Goal: Task Accomplishment & Management: Manage account settings

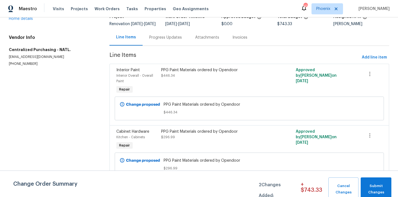
scroll to position [46, 0]
click at [200, 138] on div "PPG Paint Materials ordered by Opendoor $296.99" at bounding box center [215, 134] width 109 height 11
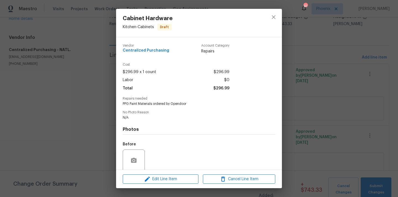
click at [164, 185] on div "Edit Line Item Cancel Line Item" at bounding box center [199, 179] width 166 height 19
click at [166, 183] on button "Edit Line Item" at bounding box center [161, 180] width 76 height 10
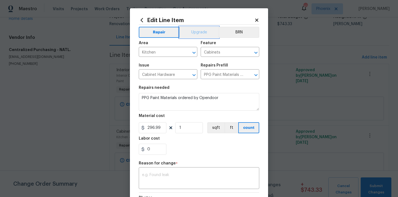
click at [201, 29] on button "Upgrade" at bounding box center [199, 32] width 40 height 11
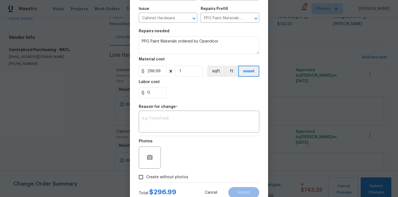
scroll to position [75, 0]
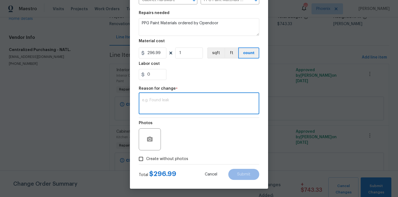
click at [207, 100] on textarea at bounding box center [199, 104] width 114 height 12
type textarea "Upgrade"
click at [241, 169] on button "Submit" at bounding box center [243, 174] width 31 height 11
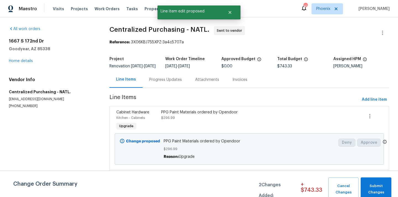
scroll to position [54, 0]
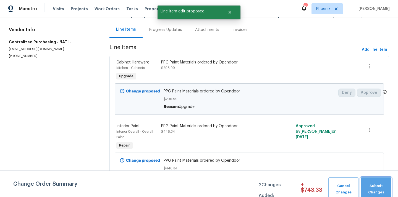
click at [377, 189] on span "Submit Changes" at bounding box center [375, 189] width 25 height 13
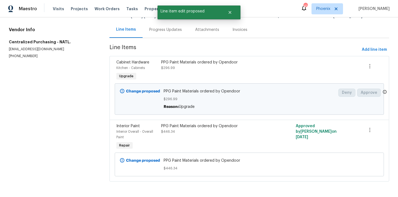
scroll to position [6, 0]
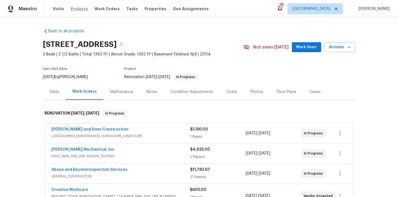
click at [75, 11] on span "Projects" at bounding box center [79, 9] width 17 height 6
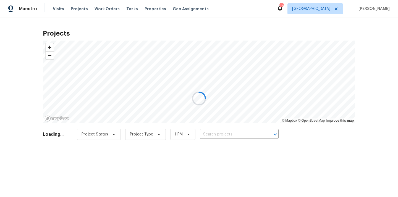
click at [247, 135] on div at bounding box center [199, 98] width 398 height 197
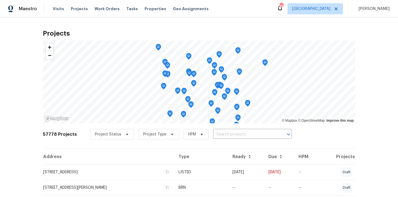
click at [247, 135] on input "text" at bounding box center [244, 134] width 63 height 9
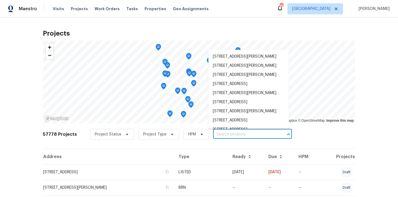
paste input "[STREET_ADDRESS][PERSON_NAME]"
type input "[STREET_ADDRESS][PERSON_NAME]"
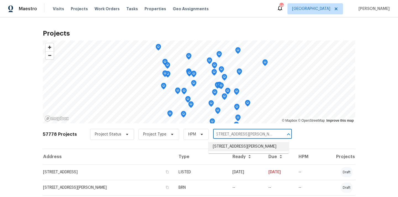
click at [239, 145] on li "[STREET_ADDRESS][PERSON_NAME]" at bounding box center [248, 146] width 80 height 9
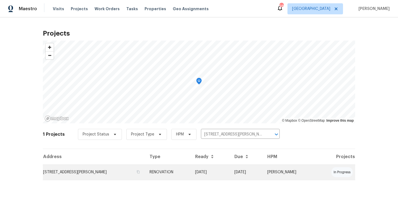
click at [147, 167] on td "RENOVATION" at bounding box center [168, 172] width 46 height 15
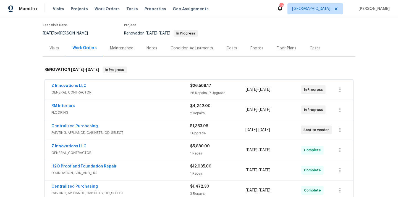
scroll to position [62, 0]
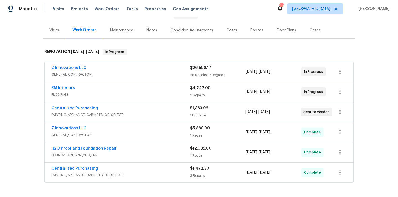
click at [85, 110] on span "Centralized Purchasing" at bounding box center [74, 109] width 46 height 6
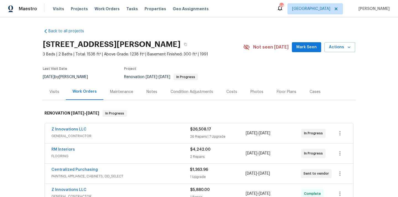
click at [74, 16] on div "Maestro Visits Projects Work Orders Tasks Properties Geo Assignments 98 [GEOGRA…" at bounding box center [199, 8] width 398 height 17
click at [76, 10] on span "Projects" at bounding box center [79, 9] width 17 height 6
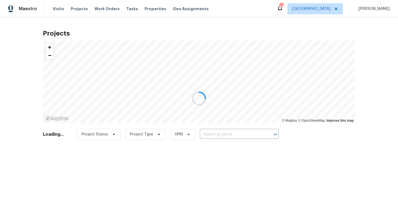
click at [233, 137] on div at bounding box center [199, 98] width 398 height 197
click at [235, 134] on div at bounding box center [199, 98] width 398 height 197
click at [234, 134] on div at bounding box center [199, 98] width 398 height 197
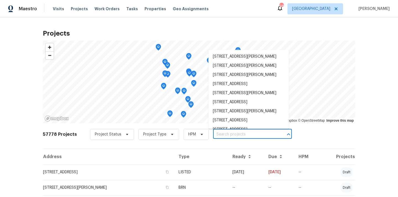
click at [232, 136] on input "text" at bounding box center [244, 134] width 63 height 9
paste input "[STREET_ADDRESS]"
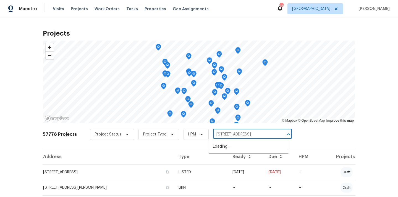
type input "[STREET_ADDRESS]"
click at [230, 151] on li "[STREET_ADDRESS]" at bounding box center [248, 146] width 80 height 9
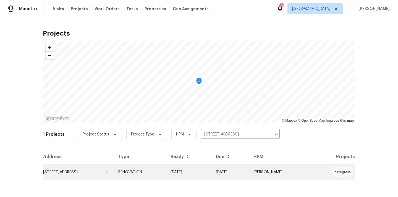
click at [166, 173] on td "RENOVATION" at bounding box center [140, 172] width 52 height 15
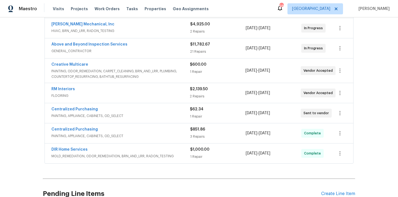
scroll to position [110, 0]
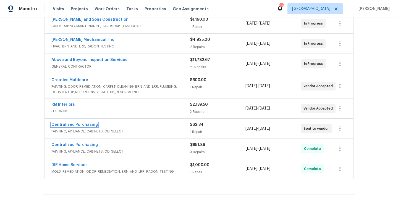
click at [83, 124] on link "Centralized Purchasing" at bounding box center [74, 125] width 46 height 4
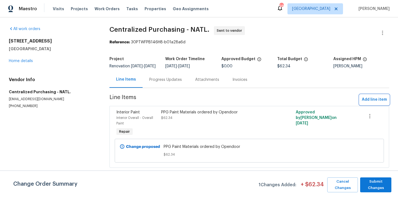
click at [372, 103] on span "Add line item" at bounding box center [374, 99] width 25 height 7
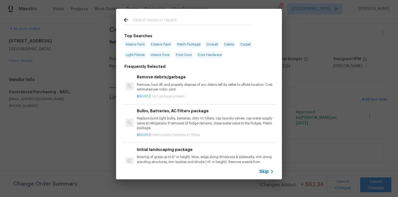
click at [188, 19] on input "text" at bounding box center [191, 21] width 117 height 8
type input "p"
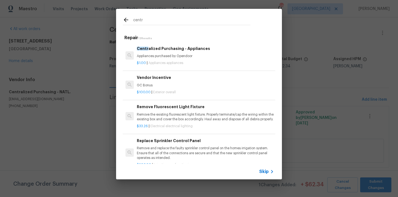
type input "centr"
click at [182, 52] on div "Centr alized Purchasing - Appliances Appliances purchased by Opendoor" at bounding box center [205, 52] width 137 height 13
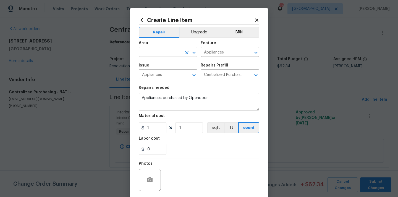
click at [162, 54] on input "text" at bounding box center [160, 52] width 43 height 9
click at [164, 64] on li "Kitchen" at bounding box center [168, 65] width 59 height 9
type input "Kitchen"
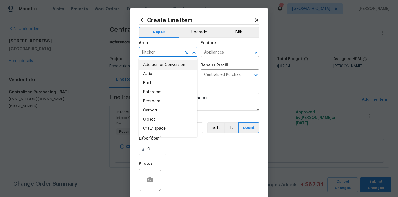
click at [209, 85] on section "Repairs needed Appliances purchased by Opendoor Material cost 1 1 sqft ft count…" at bounding box center [199, 121] width 120 height 76
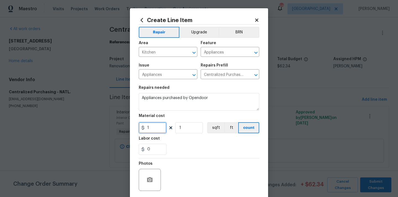
drag, startPoint x: 153, startPoint y: 129, endPoint x: 123, endPoint y: 129, distance: 30.4
click at [123, 129] on div "Create Line Item Repair Upgrade BRN Area Kitchen ​ Feature Appliances ​ Issue A…" at bounding box center [199, 98] width 398 height 197
paste input "198.04"
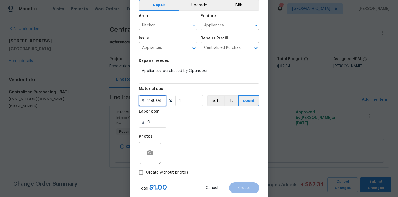
scroll to position [41, 0]
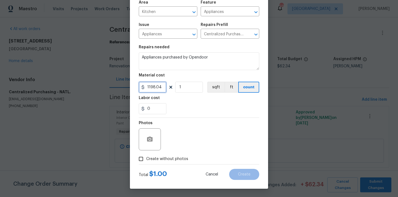
type input "1198.04"
click at [174, 159] on span "Create without photos" at bounding box center [167, 159] width 42 height 6
click at [146, 159] on input "Create without photos" at bounding box center [141, 159] width 11 height 11
checkbox input "true"
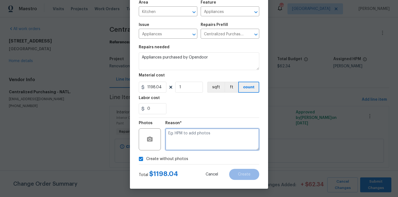
click at [184, 139] on textarea at bounding box center [212, 140] width 94 height 22
type textarea "N/A"
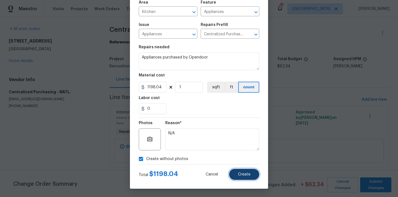
click at [254, 169] on button "Create" at bounding box center [244, 174] width 30 height 11
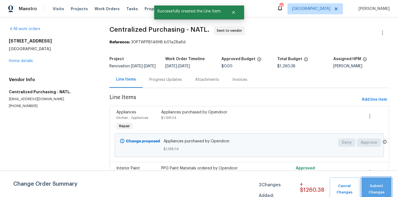
click at [375, 188] on span "Submit Changes" at bounding box center [376, 189] width 24 height 13
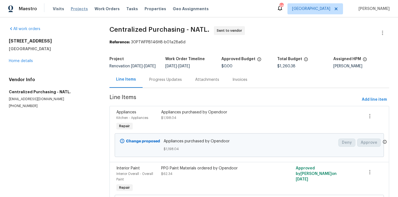
click at [80, 9] on span "Projects" at bounding box center [79, 9] width 17 height 6
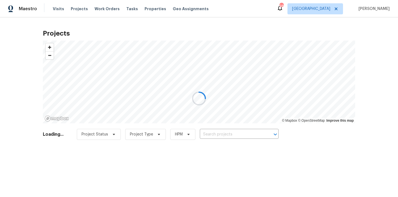
click at [242, 135] on div at bounding box center [199, 98] width 398 height 197
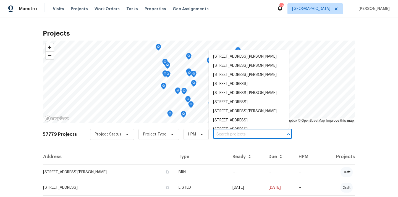
click at [242, 135] on input "text" at bounding box center [244, 134] width 63 height 9
paste input "[STREET_ADDRESS][PERSON_NAME]"
type input "[STREET_ADDRESS][PERSON_NAME]"
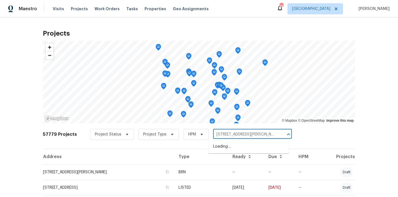
scroll to position [0, 9]
click at [239, 144] on li "[STREET_ADDRESS][PERSON_NAME]" at bounding box center [249, 146] width 80 height 9
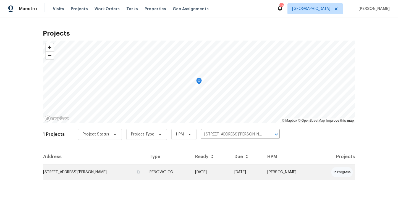
click at [145, 173] on td "[STREET_ADDRESS][PERSON_NAME]" at bounding box center [94, 172] width 102 height 15
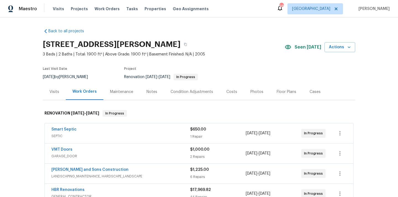
click at [179, 44] on h2 "[STREET_ADDRESS][PERSON_NAME]" at bounding box center [112, 45] width 138 height 6
copy h2 "30157"
click at [54, 90] on div "Visits" at bounding box center [54, 92] width 10 height 6
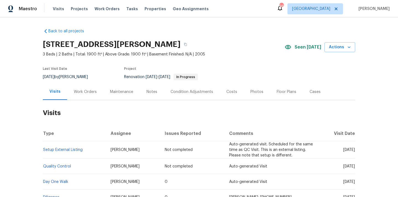
scroll to position [46, 0]
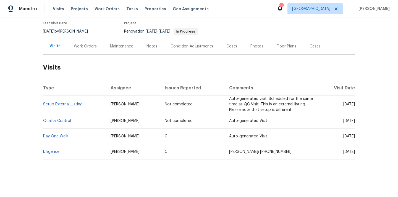
click at [85, 45] on div "Work Orders" at bounding box center [85, 47] width 23 height 6
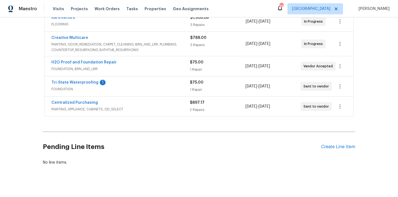
scroll to position [218, 0]
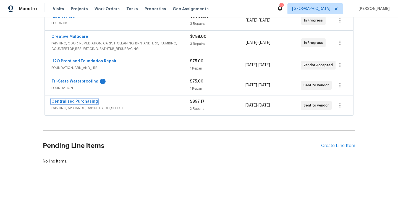
click at [74, 103] on link "Centralized Purchasing" at bounding box center [74, 102] width 46 height 4
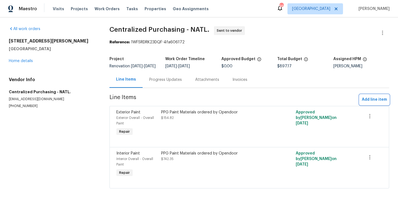
click at [379, 103] on span "Add line item" at bounding box center [374, 99] width 25 height 7
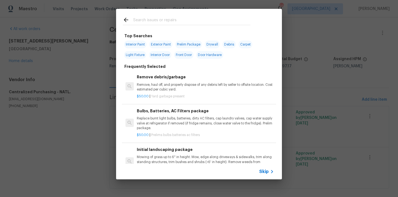
click at [209, 17] on input "text" at bounding box center [191, 21] width 117 height 8
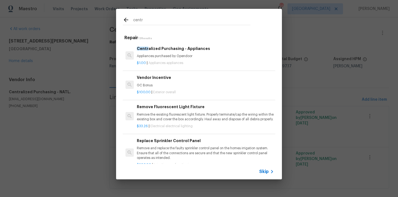
type input "centr"
click at [181, 58] on p "Appliances purchased by Opendoor" at bounding box center [205, 56] width 137 height 5
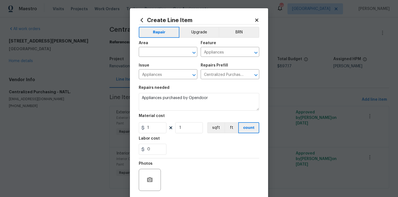
click at [172, 59] on span "Area ​" at bounding box center [168, 49] width 59 height 22
click at [170, 55] on input "text" at bounding box center [160, 52] width 43 height 9
click at [167, 67] on li "Kitchen" at bounding box center [168, 65] width 59 height 9
type input "Kitchen"
click at [226, 88] on div "Repairs needed" at bounding box center [199, 89] width 120 height 7
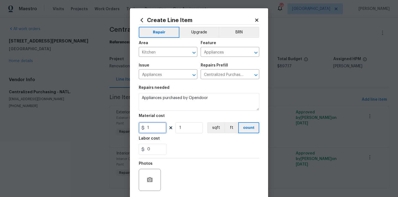
drag, startPoint x: 154, startPoint y: 124, endPoint x: 133, endPoint y: 124, distance: 21.6
click at [134, 124] on div "Create Line Item Repair Upgrade BRN Area Kitchen ​ Feature Appliances ​ Issue A…" at bounding box center [199, 118] width 138 height 221
paste input "325.27"
type input "1325.27"
click at [185, 135] on section "Repairs needed Appliances purchased by Opendoor Material cost 1325.27 1 sqft ft…" at bounding box center [199, 121] width 120 height 76
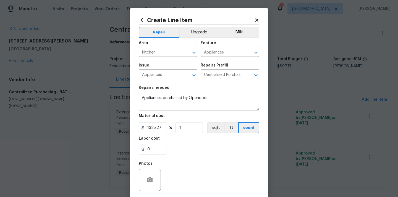
scroll to position [36, 0]
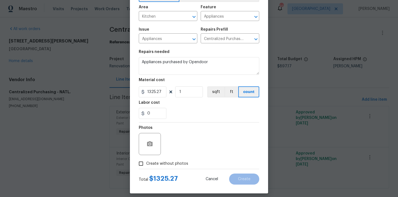
click at [166, 163] on span "Create without photos" at bounding box center [167, 164] width 42 height 6
click at [146, 163] on input "Create without photos" at bounding box center [141, 164] width 11 height 11
checkbox input "true"
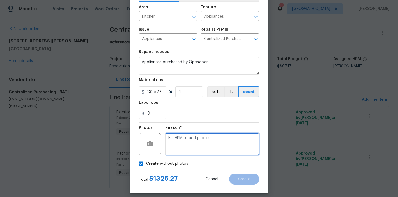
click at [180, 150] on textarea at bounding box center [212, 144] width 94 height 22
type textarea "N/A"
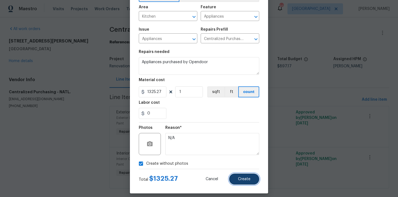
click at [246, 177] on button "Create" at bounding box center [244, 179] width 30 height 11
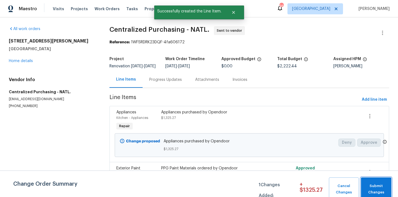
click at [386, 185] on span "Submit Changes" at bounding box center [376, 189] width 25 height 13
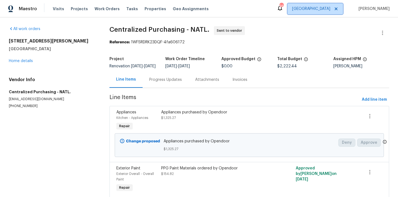
click at [327, 7] on span "[GEOGRAPHIC_DATA]" at bounding box center [311, 9] width 38 height 6
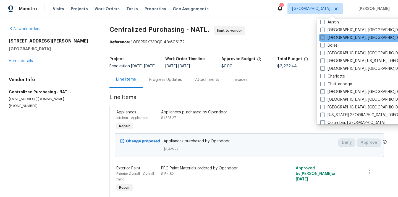
scroll to position [34, 0]
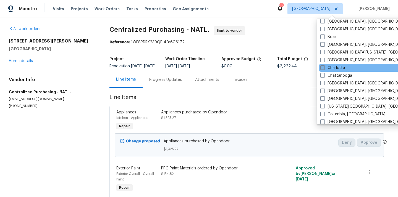
click at [324, 68] on span at bounding box center [322, 67] width 4 height 4
click at [324, 68] on input "Charlotte" at bounding box center [322, 67] width 4 height 4
checkbox input "true"
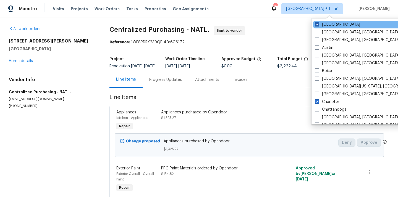
click at [317, 22] on span at bounding box center [317, 24] width 4 height 4
click at [317, 22] on input "[GEOGRAPHIC_DATA]" at bounding box center [317, 24] width 4 height 4
checkbox input "false"
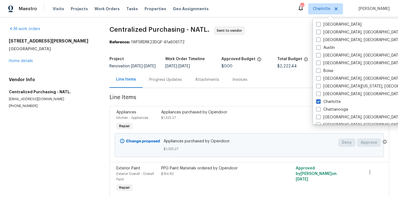
click at [78, 12] on div "Visits Projects Work Orders Tasks Properties Geo Assignments" at bounding box center [134, 8] width 162 height 11
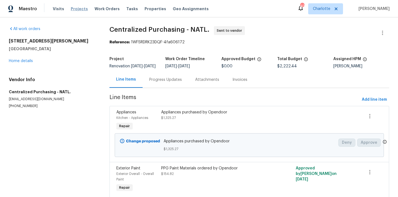
click at [77, 9] on span "Projects" at bounding box center [79, 9] width 17 height 6
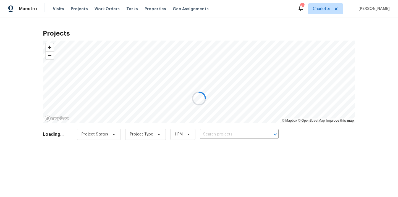
click at [226, 136] on div at bounding box center [199, 98] width 398 height 197
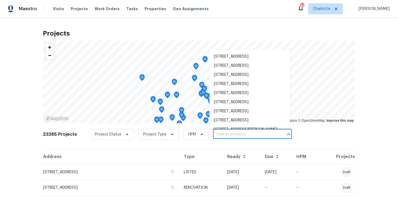
click at [226, 136] on input "text" at bounding box center [244, 134] width 63 height 9
paste input "[STREET_ADDRESS]"
type input "[STREET_ADDRESS]"
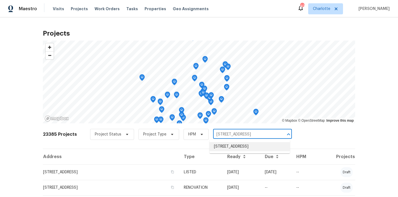
click at [227, 147] on li "[STREET_ADDRESS]" at bounding box center [249, 146] width 80 height 9
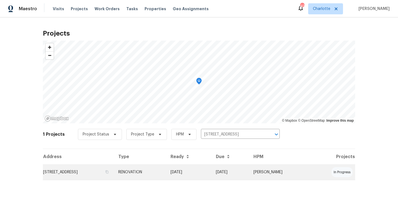
click at [166, 179] on td "RENOVATION" at bounding box center [140, 172] width 52 height 15
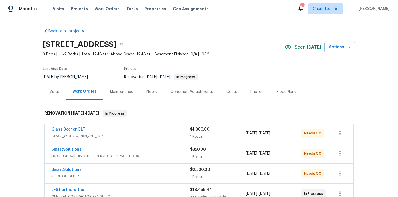
click at [164, 49] on div "[STREET_ADDRESS]" at bounding box center [164, 44] width 242 height 14
click at [117, 46] on h2 "[STREET_ADDRESS]" at bounding box center [80, 45] width 74 height 6
copy h2 "29730"
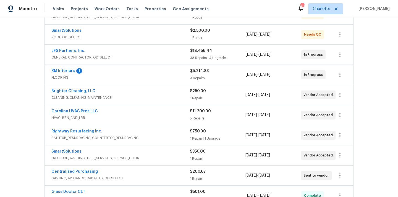
scroll to position [148, 0]
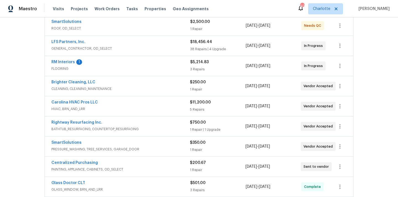
click at [78, 166] on span "Centralized Purchasing" at bounding box center [74, 163] width 46 height 6
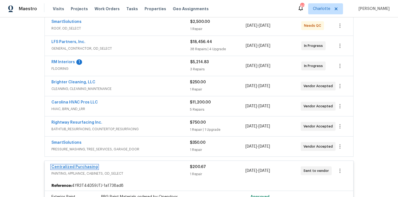
click at [78, 168] on link "Centralized Purchasing" at bounding box center [74, 167] width 46 height 4
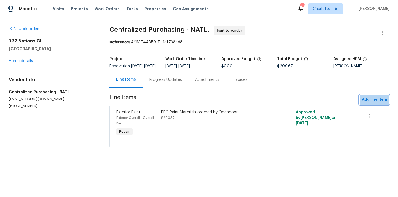
click at [373, 103] on span "Add line item" at bounding box center [374, 99] width 25 height 7
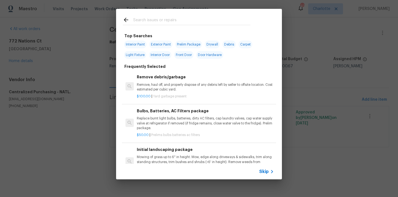
click at [178, 23] on input "text" at bounding box center [191, 21] width 117 height 8
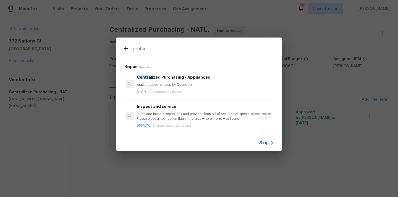
type input "centra"
click at [167, 97] on div "Centra lized Purchasing - Appliances Appliances purchased by Opendoor $1.00 | A…" at bounding box center [199, 84] width 154 height 31
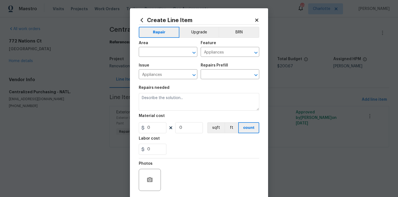
type input "Centralized Purchasing - Appliances $1.00"
type textarea "Appliances purchased by Opendoor"
type input "1"
click at [166, 56] on input "text" at bounding box center [160, 52] width 43 height 9
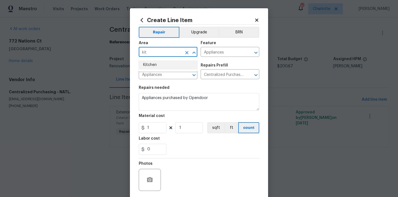
click at [161, 63] on li "Kitchen" at bounding box center [168, 65] width 59 height 9
type input "Kitchen"
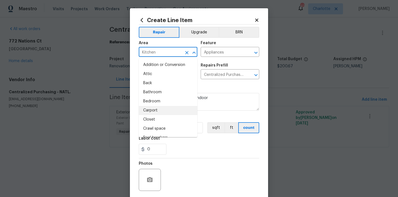
click at [225, 87] on div "Repairs needed" at bounding box center [199, 89] width 120 height 7
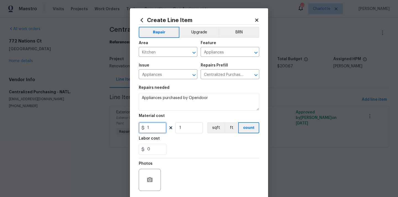
click at [150, 131] on input "1" at bounding box center [153, 127] width 28 height 11
drag, startPoint x: 150, startPoint y: 131, endPoint x: 135, endPoint y: 131, distance: 14.6
click at [135, 131] on div "Create Line Item Repair Upgrade BRN Area Kitchen ​ Feature Appliances ​ Issue A…" at bounding box center [199, 118] width 138 height 221
paste input "929.25"
type input "1929.25"
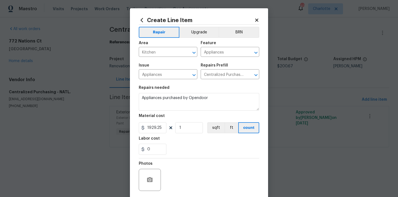
click at [183, 136] on section "Repairs needed Appliances purchased by Opendoor Material cost 1929.25 1 sqft ft…" at bounding box center [199, 121] width 120 height 76
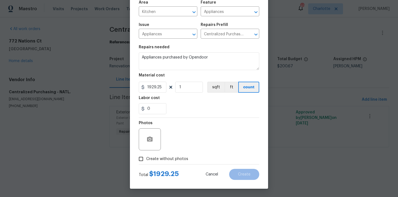
click at [174, 154] on label "Create without photos" at bounding box center [162, 159] width 53 height 11
click at [146, 154] on input "Create without photos" at bounding box center [141, 159] width 11 height 11
checkbox input "true"
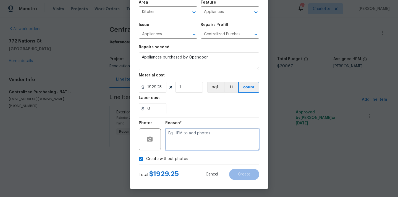
click at [184, 144] on textarea at bounding box center [212, 140] width 94 height 22
type textarea "N/A"
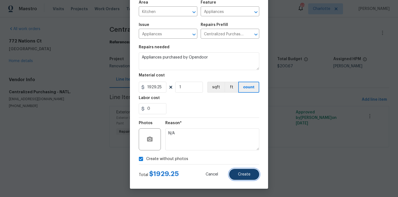
click at [248, 174] on span "Create" at bounding box center [244, 175] width 12 height 4
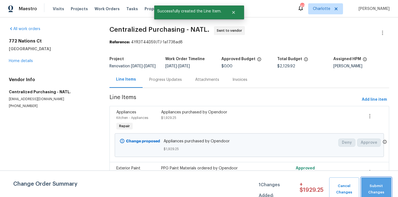
click at [373, 181] on button "Submit Changes" at bounding box center [376, 190] width 30 height 24
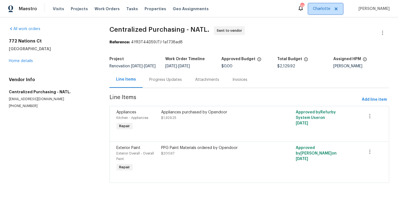
click at [325, 11] on span "Charlotte" at bounding box center [321, 9] width 17 height 6
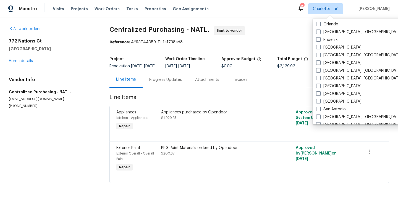
scroll to position [304, 0]
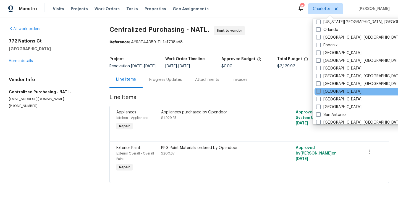
click at [329, 92] on label "[GEOGRAPHIC_DATA]" at bounding box center [338, 92] width 45 height 6
click at [320, 92] on input "[GEOGRAPHIC_DATA]" at bounding box center [318, 91] width 4 height 4
checkbox input "true"
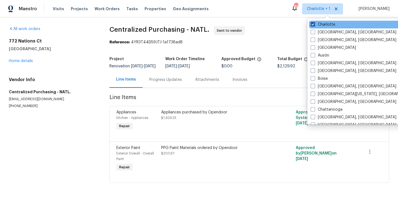
click at [329, 25] on label "Charlotte" at bounding box center [323, 25] width 25 height 6
click at [314, 25] on input "Charlotte" at bounding box center [313, 24] width 4 height 4
checkbox input "false"
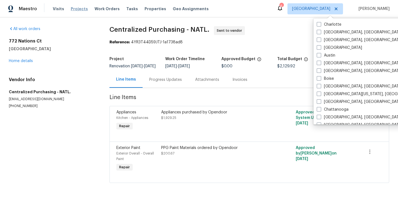
click at [71, 7] on span "Projects" at bounding box center [79, 9] width 17 height 6
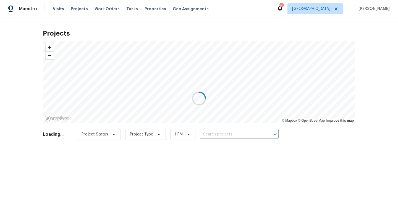
click at [246, 134] on div at bounding box center [199, 98] width 398 height 197
click at [247, 134] on div at bounding box center [199, 98] width 398 height 197
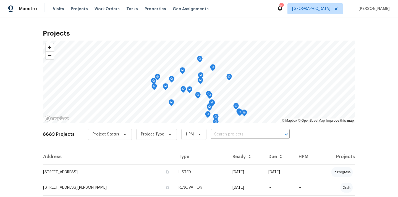
click at [247, 134] on input "text" at bounding box center [242, 134] width 63 height 9
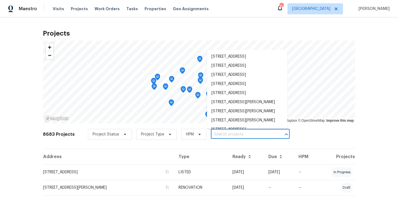
paste input "[STREET_ADDRESS]"
type input "[STREET_ADDRESS]"
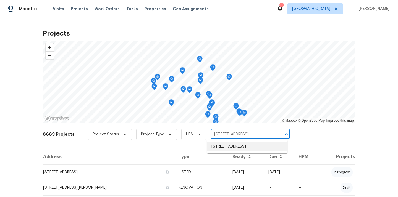
click at [240, 147] on li "[STREET_ADDRESS]" at bounding box center [247, 146] width 80 height 9
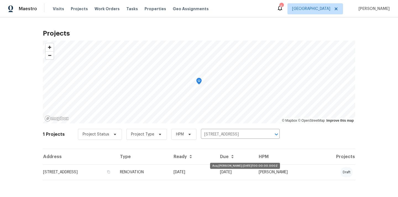
click at [215, 169] on td "[DATE]" at bounding box center [192, 172] width 46 height 15
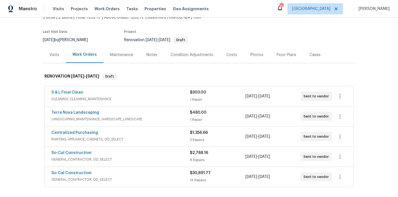
scroll to position [45, 0]
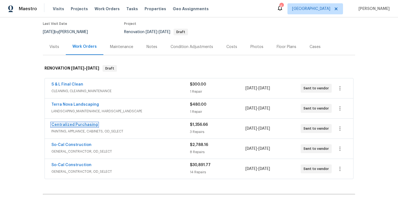
click at [87, 125] on link "Centralized Purchasing" at bounding box center [74, 125] width 46 height 4
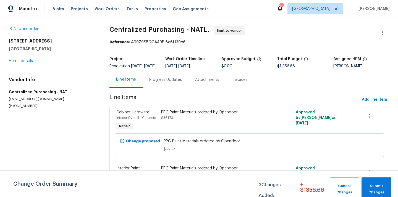
click at [54, 48] on h5 "[GEOGRAPHIC_DATA]" at bounding box center [52, 49] width 87 height 6
copy h5 "92407"
click at [20, 63] on div "[STREET_ADDRESS] Home details" at bounding box center [52, 50] width 87 height 25
click at [23, 60] on link "Home details" at bounding box center [21, 61] width 24 height 4
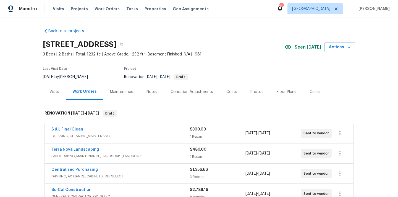
click at [56, 95] on div "Visits" at bounding box center [54, 92] width 23 height 16
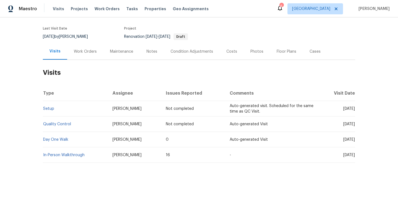
scroll to position [44, 0]
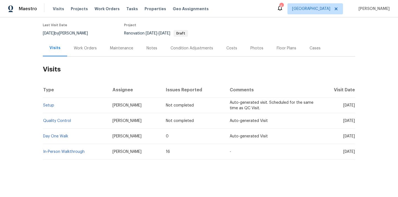
click at [61, 154] on td "In-Person Walkthrough" at bounding box center [75, 151] width 65 height 15
click at [61, 151] on link "In-Person Walkthrough" at bounding box center [63, 152] width 41 height 4
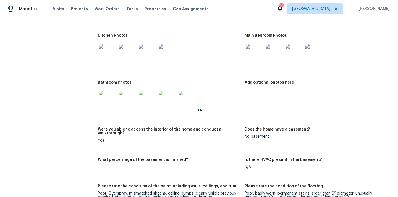
scroll to position [589, 0]
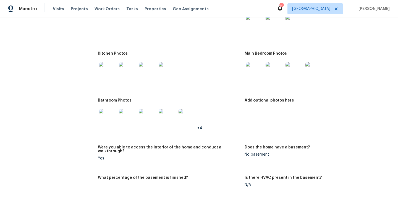
click at [109, 67] on img at bounding box center [108, 71] width 18 height 18
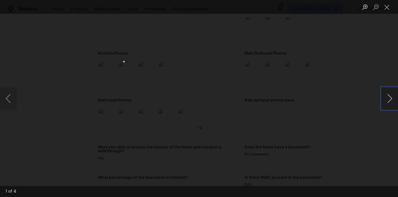
click at [387, 105] on button "Next image" at bounding box center [389, 99] width 17 height 22
click at [388, 103] on button "Next image" at bounding box center [389, 99] width 17 height 22
click at [328, 105] on div "Lightbox" at bounding box center [199, 98] width 398 height 197
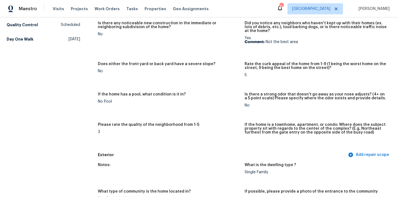
scroll to position [0, 0]
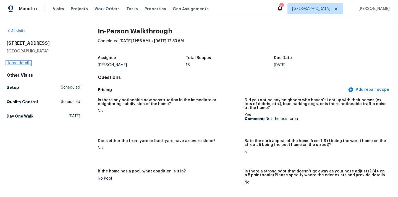
click at [23, 62] on link "Home details" at bounding box center [19, 63] width 24 height 4
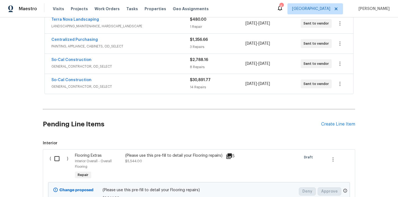
scroll to position [89, 0]
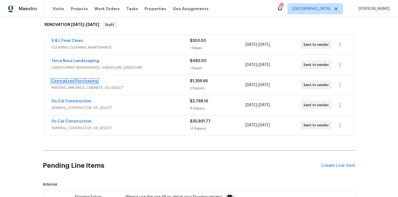
click at [87, 80] on link "Centralized Purchasing" at bounding box center [74, 81] width 46 height 4
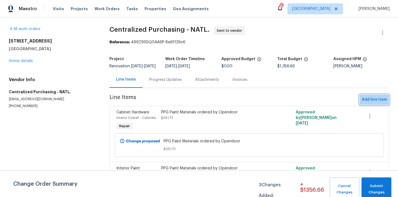
click at [375, 100] on button "Add line item" at bounding box center [375, 100] width 30 height 10
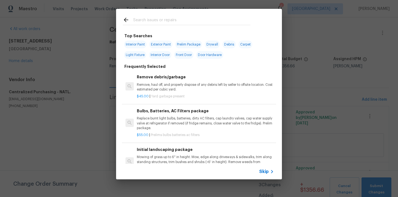
click at [232, 19] on input "text" at bounding box center [191, 21] width 117 height 8
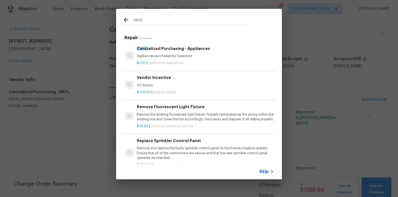
type input "centr"
click at [187, 51] on h6 "Centr alized Purchasing - Appliances" at bounding box center [205, 49] width 137 height 6
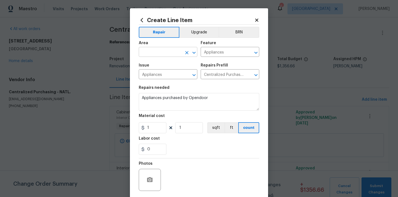
click at [166, 51] on input "text" at bounding box center [160, 52] width 43 height 9
click at [163, 64] on li "Kitchen" at bounding box center [168, 65] width 59 height 9
type input "Kitchen"
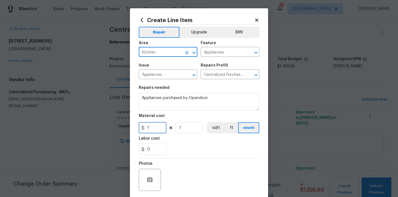
drag, startPoint x: 148, startPoint y: 129, endPoint x: 139, endPoint y: 129, distance: 9.1
click at [142, 129] on div "1" at bounding box center [153, 127] width 28 height 11
paste input "483.98"
type input "1483.98"
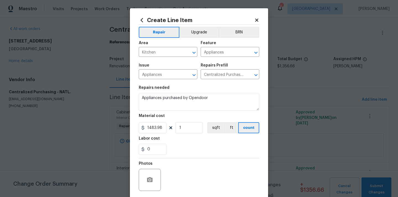
click at [179, 144] on div "Labor cost" at bounding box center [199, 140] width 120 height 7
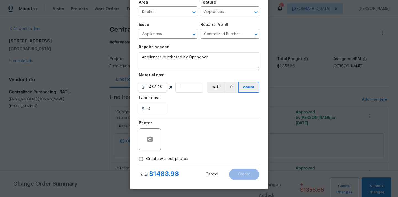
click at [170, 156] on label "Create without photos" at bounding box center [162, 159] width 53 height 11
click at [146, 156] on input "Create without photos" at bounding box center [141, 159] width 11 height 11
checkbox input "true"
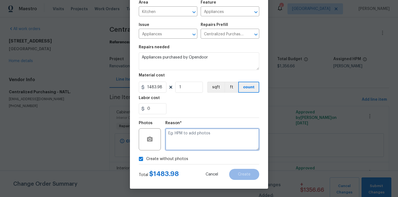
click at [182, 139] on textarea at bounding box center [212, 140] width 94 height 22
type textarea "N/A"
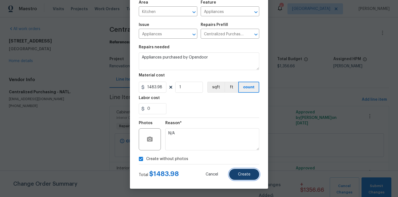
click at [246, 172] on button "Create" at bounding box center [244, 174] width 30 height 11
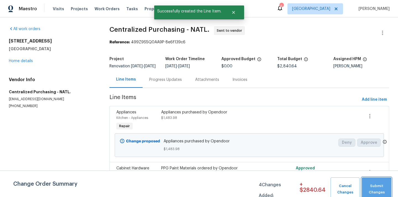
click at [376, 184] on span "Submit Changes" at bounding box center [376, 189] width 24 height 13
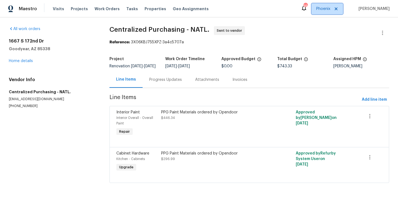
click at [328, 8] on span "Phoenix" at bounding box center [323, 9] width 14 height 6
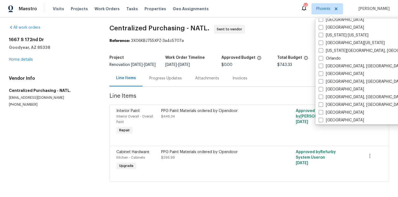
scroll to position [292, 0]
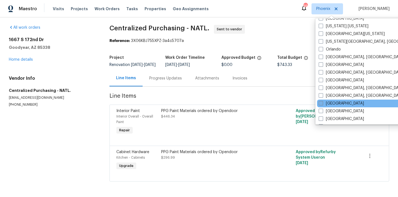
click at [322, 103] on span at bounding box center [321, 103] width 4 height 4
click at [322, 103] on input "[GEOGRAPHIC_DATA]" at bounding box center [321, 103] width 4 height 4
checkbox input "true"
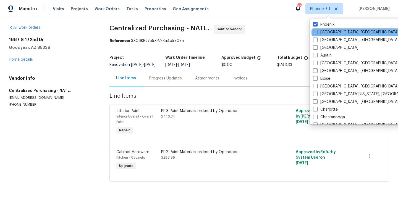
click at [320, 29] on div "[GEOGRAPHIC_DATA], [GEOGRAPHIC_DATA]" at bounding box center [366, 32] width 111 height 8
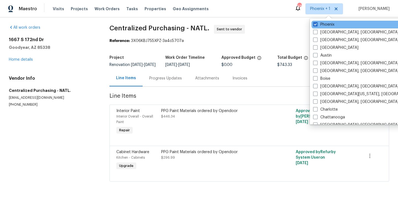
click at [320, 28] on div "Phoenix" at bounding box center [366, 25] width 111 height 8
click at [319, 23] on label "Phoenix" at bounding box center [323, 25] width 21 height 6
click at [317, 23] on input "Phoenix" at bounding box center [315, 24] width 4 height 4
checkbox input "false"
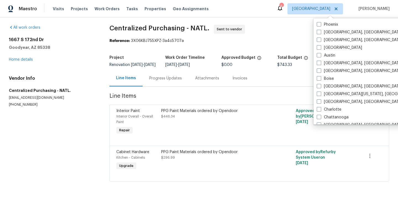
click at [77, 4] on div "Visits Projects Work Orders Tasks Properties Geo Assignments" at bounding box center [134, 8] width 162 height 11
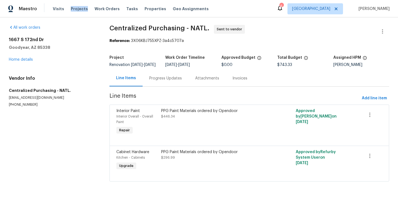
click at [77, 4] on div "Visits Projects Work Orders Tasks Properties Geo Assignments" at bounding box center [134, 8] width 162 height 11
click at [75, 9] on span "Projects" at bounding box center [79, 9] width 17 height 6
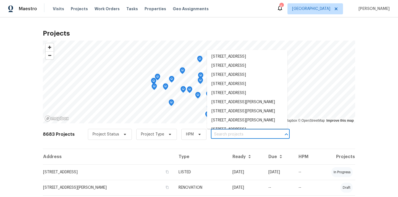
click at [224, 135] on input "text" at bounding box center [242, 134] width 63 height 9
paste input "[STREET_ADDRESS]"
type input "[STREET_ADDRESS]"
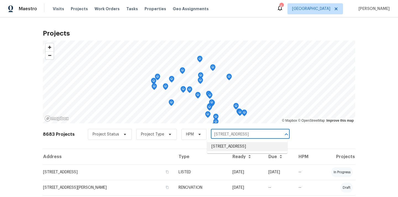
click at [224, 148] on li "[STREET_ADDRESS]" at bounding box center [247, 146] width 80 height 9
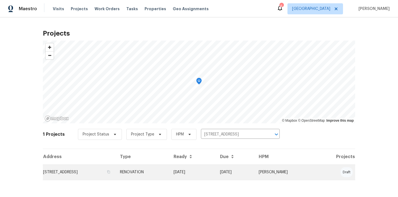
click at [102, 169] on td "[STREET_ADDRESS]" at bounding box center [79, 172] width 73 height 15
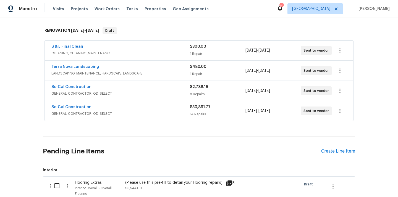
scroll to position [99, 0]
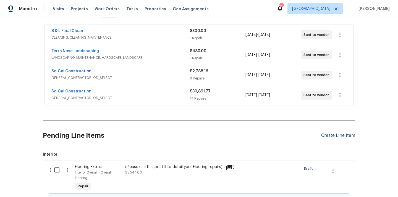
click at [335, 135] on div "Create Line Item" at bounding box center [338, 135] width 34 height 5
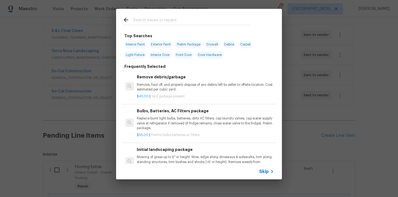
click at [168, 20] on input "text" at bounding box center [191, 21] width 117 height 8
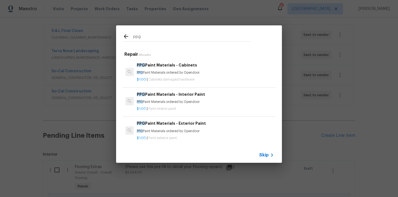
type input "ppg"
click at [170, 69] on div "PPG Paint Materials - Cabinets PPG Paint Materials ordered by Opendoor" at bounding box center [205, 68] width 137 height 13
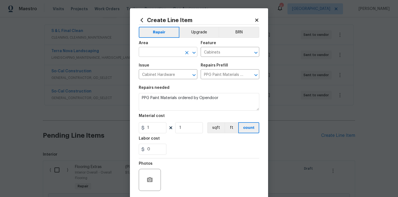
click at [168, 54] on input "text" at bounding box center [160, 52] width 43 height 9
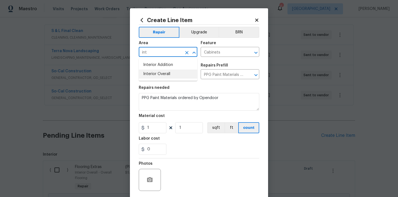
click at [166, 74] on li "Interior Overall" at bounding box center [168, 74] width 59 height 9
type input "Interior Overall"
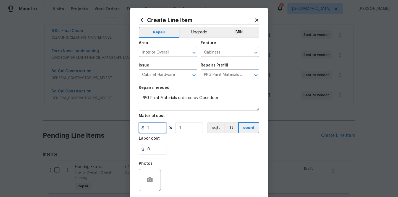
drag, startPoint x: 150, startPoint y: 131, endPoint x: 133, endPoint y: 130, distance: 16.6
click at [133, 130] on div "Create Line Item Repair Upgrade BRN Area Interior Overall ​ Feature Cabinets ​ …" at bounding box center [199, 118] width 138 height 221
paste input "361.73"
type input "361.73"
click at [185, 148] on div "0" at bounding box center [199, 149] width 120 height 11
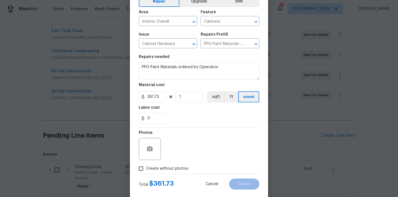
scroll to position [41, 0]
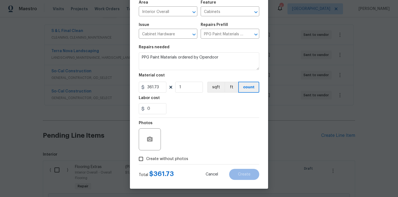
click at [177, 156] on label "Create without photos" at bounding box center [162, 159] width 53 height 11
click at [146, 156] on input "Create without photos" at bounding box center [141, 159] width 11 height 11
checkbox input "true"
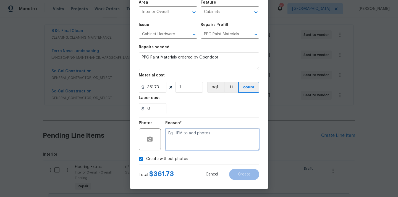
click at [188, 139] on textarea at bounding box center [212, 140] width 94 height 22
type textarea "N/A"
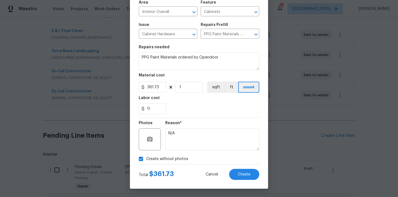
click at [246, 180] on div "Create Line Item Repair Upgrade BRN Area Interior Overall ​ Feature Cabinets ​ …" at bounding box center [199, 78] width 138 height 221
click at [246, 176] on span "Create" at bounding box center [244, 175] width 12 height 4
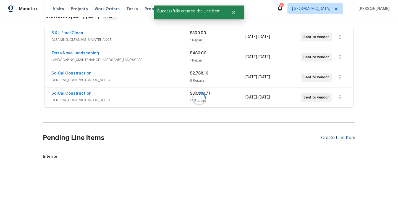
scroll to position [99, 0]
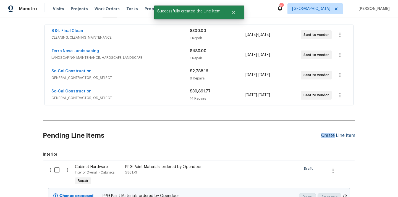
click at [329, 136] on div "Create Line Item" at bounding box center [338, 135] width 34 height 5
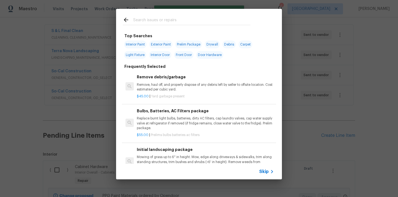
click at [208, 25] on div at bounding box center [187, 25] width 128 height 0
click at [204, 22] on input "text" at bounding box center [191, 21] width 117 height 8
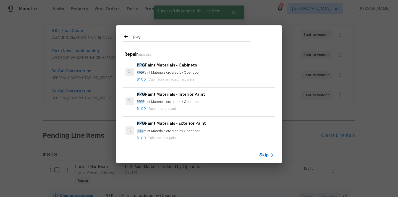
type input "ppg"
click at [180, 102] on p "PPG Paint Materials ordered by Opendoor" at bounding box center [205, 102] width 137 height 5
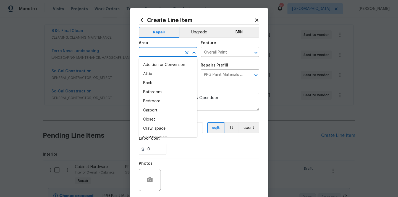
click at [168, 53] on input "text" at bounding box center [160, 52] width 43 height 9
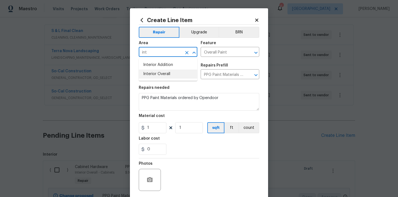
click at [165, 71] on li "Interior Overall" at bounding box center [168, 74] width 59 height 9
type input "Interior Overall"
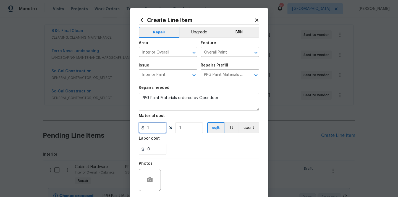
drag, startPoint x: 148, startPoint y: 132, endPoint x: 131, endPoint y: 132, distance: 16.9
click at [132, 132] on div "Create Line Item Repair Upgrade BRN Area Interior Overall ​ Feature Overall Pai…" at bounding box center [199, 118] width 138 height 221
paste input "437.76"
type input "437.76"
click at [190, 138] on div "Labor cost" at bounding box center [199, 140] width 120 height 7
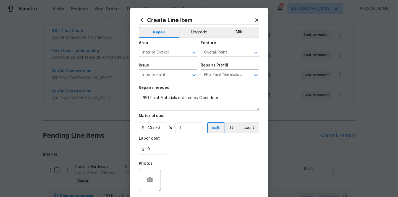
scroll to position [41, 0]
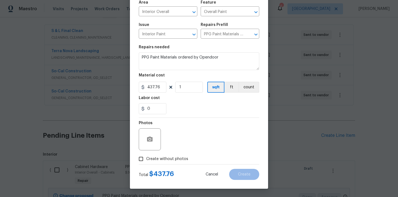
click at [173, 161] on span "Create without photos" at bounding box center [167, 159] width 42 height 6
click at [146, 161] on input "Create without photos" at bounding box center [141, 159] width 11 height 11
checkbox input "true"
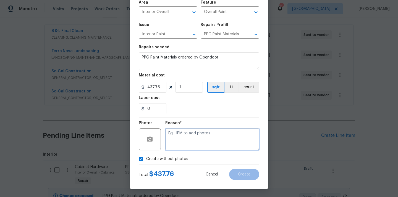
click at [180, 144] on textarea at bounding box center [212, 140] width 94 height 22
type textarea "N/A"
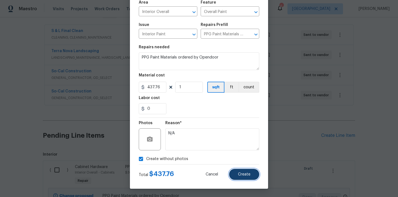
click at [240, 175] on span "Create" at bounding box center [244, 175] width 12 height 4
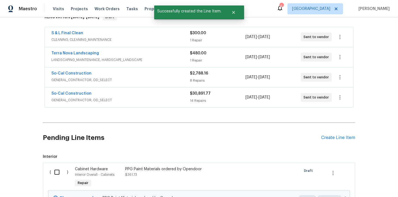
scroll to position [99, 0]
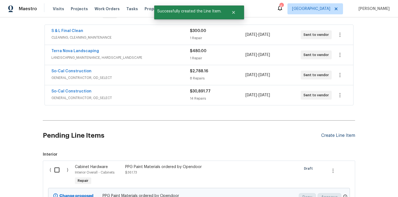
click at [338, 136] on div "Create Line Item" at bounding box center [338, 135] width 34 height 5
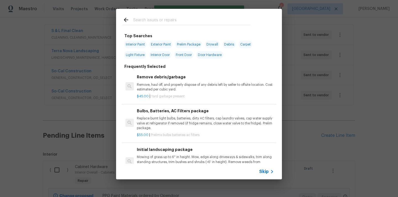
click at [206, 21] on input "text" at bounding box center [191, 21] width 117 height 8
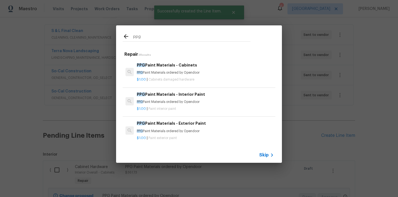
type input "ppg"
click at [177, 127] on div "PPG Paint Materials - Exterior Paint PPG Paint Materials ordered by Opendoor" at bounding box center [205, 126] width 137 height 13
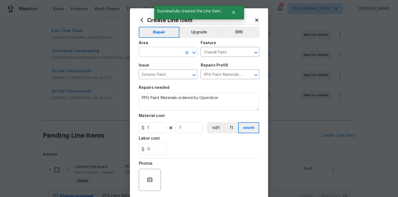
click at [167, 51] on input "text" at bounding box center [160, 52] width 43 height 9
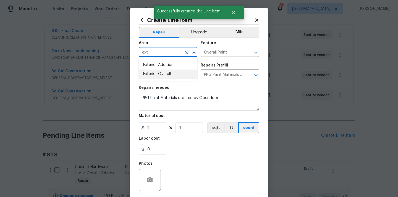
click at [158, 75] on li "Exterior Overall" at bounding box center [168, 74] width 59 height 9
type input "Exterior Overall"
drag, startPoint x: 156, startPoint y: 129, endPoint x: 129, endPoint y: 129, distance: 27.1
click at [130, 129] on div "Create Line Item Repair Upgrade BRN Area Exterior Overall ​ Feature Overall Pai…" at bounding box center [199, 118] width 138 height 221
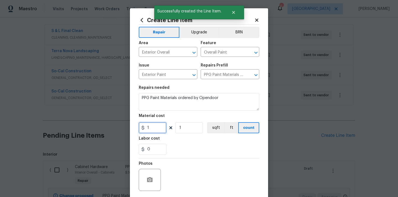
paste input "557.17"
type input "557.17"
click at [171, 140] on div "Labor cost" at bounding box center [199, 140] width 120 height 7
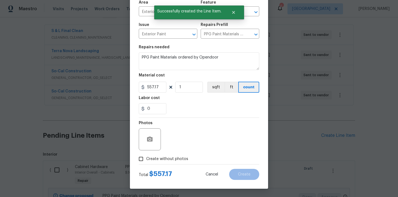
click at [159, 161] on span "Create without photos" at bounding box center [167, 159] width 42 height 6
click at [146, 161] on input "Create without photos" at bounding box center [141, 159] width 11 height 11
checkbox input "true"
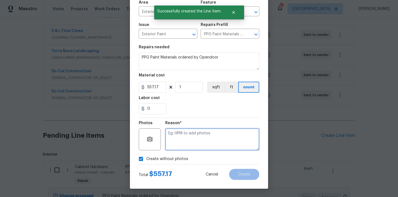
click at [187, 134] on textarea at bounding box center [212, 140] width 94 height 22
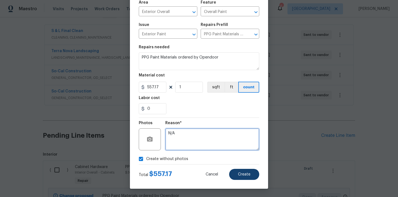
type textarea "N/A"
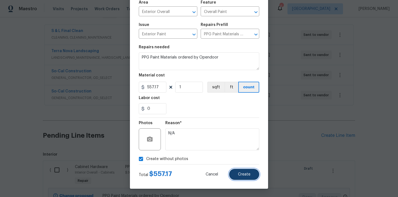
click at [247, 169] on button "Create" at bounding box center [244, 174] width 30 height 11
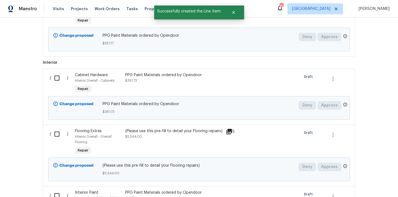
scroll to position [305, 0]
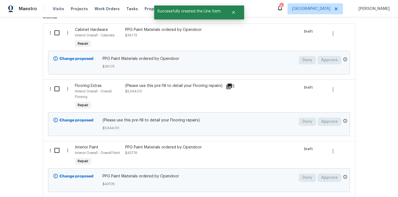
click at [57, 151] on input "checkbox" at bounding box center [59, 151] width 16 height 12
checkbox input "true"
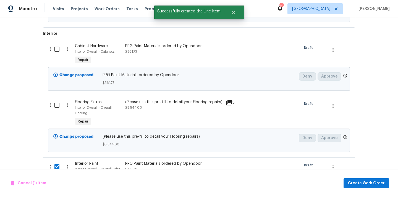
scroll to position [269, 0]
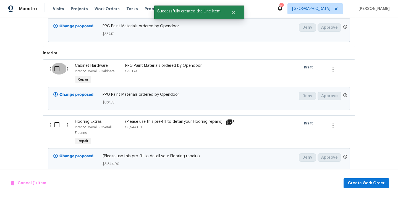
click at [56, 67] on input "checkbox" at bounding box center [59, 69] width 16 height 12
checkbox input "true"
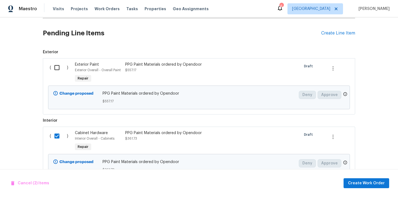
scroll to position [188, 0]
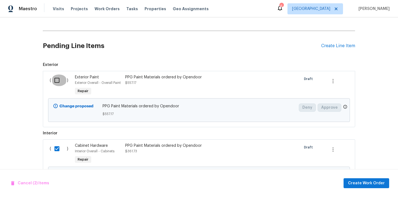
click at [55, 78] on input "checkbox" at bounding box center [59, 81] width 16 height 12
checkbox input "true"
click at [361, 182] on span "Create Work Order" at bounding box center [366, 183] width 37 height 7
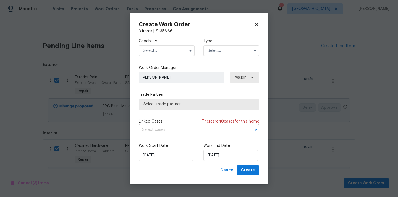
click at [174, 46] on input "text" at bounding box center [167, 50] width 56 height 11
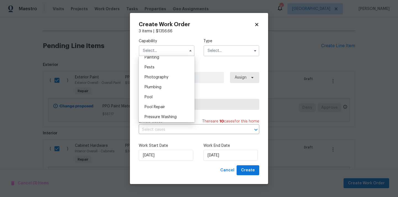
scroll to position [470, 0]
click at [164, 53] on input "text" at bounding box center [167, 50] width 56 height 11
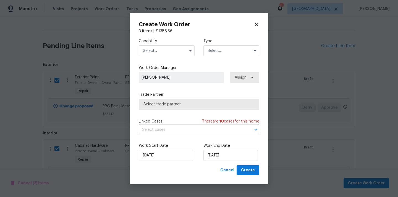
click at [164, 51] on input "text" at bounding box center [167, 50] width 56 height 11
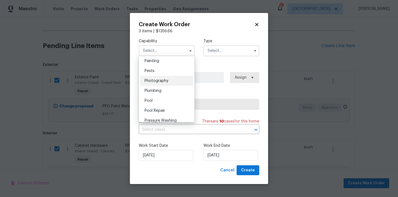
scroll to position [453, 0]
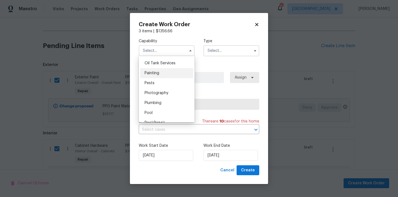
click at [159, 70] on div "Painting" at bounding box center [166, 73] width 53 height 10
type input "Painting"
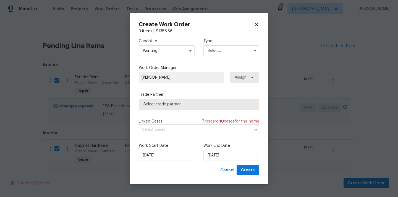
click at [225, 54] on input "text" at bounding box center [231, 50] width 56 height 11
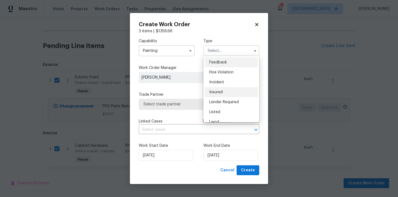
scroll to position [66, 0]
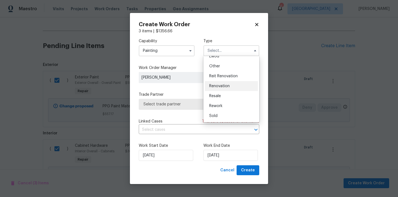
click at [227, 89] on div "Renovation" at bounding box center [231, 86] width 53 height 10
type input "Renovation"
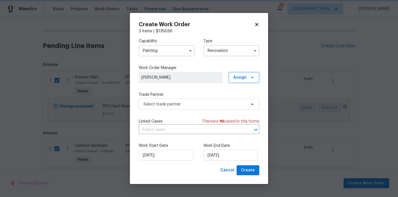
scroll to position [0, 0]
click at [243, 73] on span "Assign" at bounding box center [244, 77] width 31 height 11
click at [238, 100] on div "Assign to me" at bounding box center [245, 101] width 24 height 6
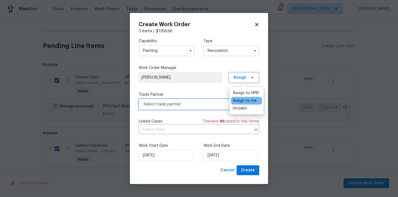
click at [192, 105] on span "Select trade partner" at bounding box center [194, 105] width 103 height 6
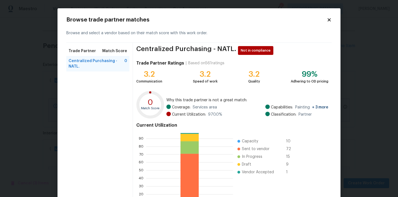
scroll to position [46, 0]
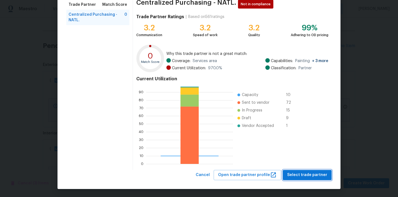
click at [299, 177] on span "Select trade partner" at bounding box center [307, 175] width 40 height 7
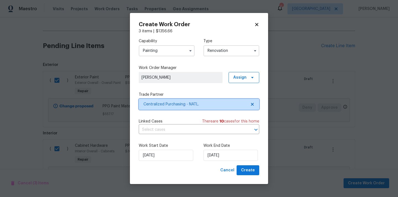
scroll to position [0, 0]
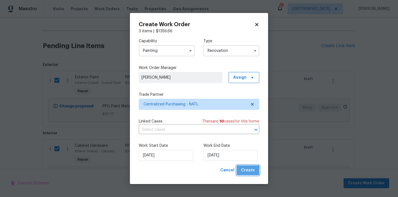
click at [245, 173] on span "Create" at bounding box center [248, 170] width 14 height 7
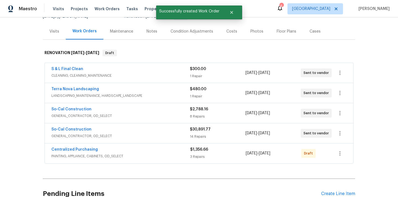
scroll to position [59, 0]
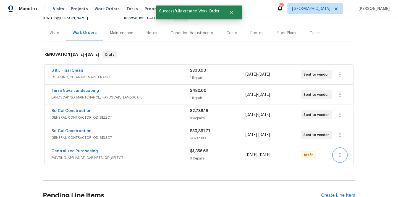
click at [339, 156] on icon "button" at bounding box center [340, 155] width 7 height 7
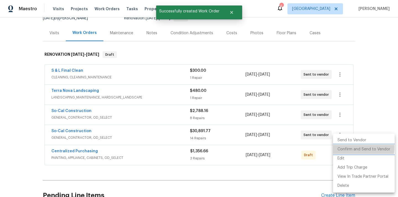
click at [345, 148] on li "Confirm and Send to Vendor" at bounding box center [364, 149] width 62 height 9
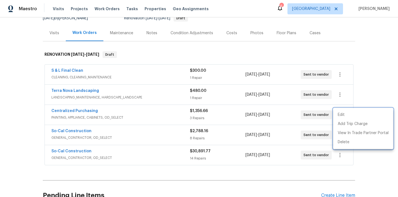
click at [84, 109] on div at bounding box center [199, 98] width 398 height 197
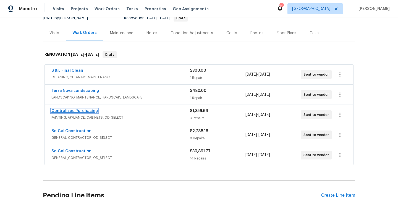
click at [82, 110] on link "Centralized Purchasing" at bounding box center [74, 111] width 46 height 4
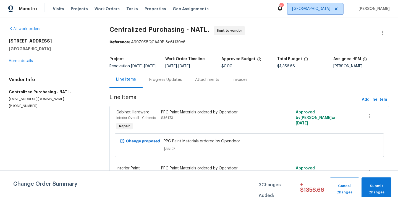
click at [330, 8] on span "[GEOGRAPHIC_DATA]" at bounding box center [311, 9] width 38 height 6
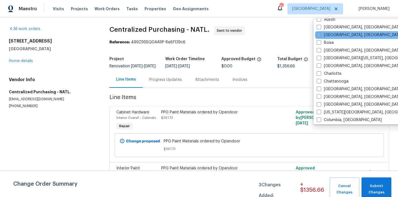
scroll to position [43, 0]
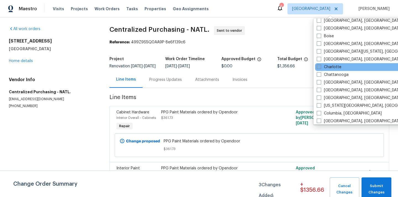
click at [331, 67] on label "Charlotte" at bounding box center [329, 67] width 25 height 6
click at [320, 67] on input "Charlotte" at bounding box center [319, 66] width 4 height 4
checkbox input "true"
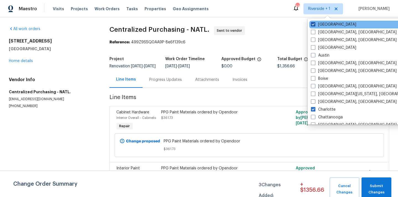
click at [323, 25] on label "[GEOGRAPHIC_DATA]" at bounding box center [333, 25] width 45 height 6
click at [314, 25] on input "[GEOGRAPHIC_DATA]" at bounding box center [313, 24] width 4 height 4
checkbox input "false"
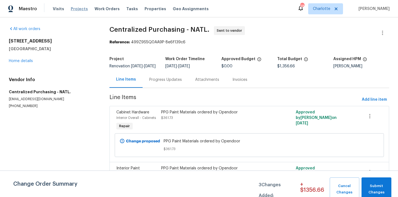
click at [82, 8] on span "Projects" at bounding box center [79, 9] width 17 height 6
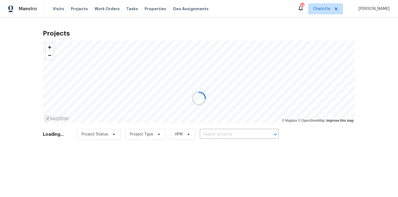
click at [222, 131] on div at bounding box center [199, 98] width 398 height 197
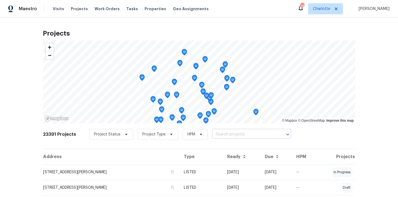
click at [222, 131] on input "text" at bounding box center [243, 134] width 63 height 9
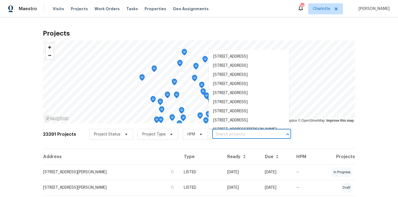
paste input "3865 Granite St, Terrell, NC 28682"
type input "3865 Granite St, Terrell, NC 28682"
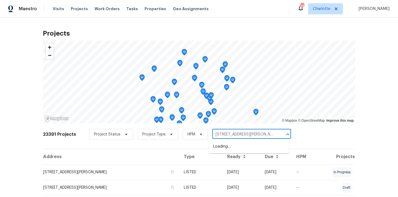
scroll to position [0, 0]
click at [225, 149] on li "3865 Granite St, Terrell, NC 28682" at bounding box center [249, 146] width 80 height 9
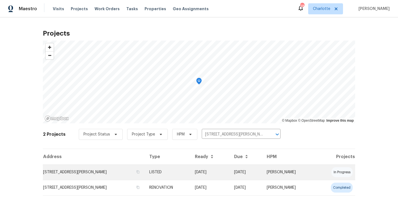
click at [151, 171] on td "LISTED" at bounding box center [167, 172] width 45 height 15
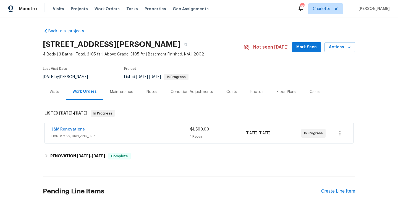
scroll to position [50, 0]
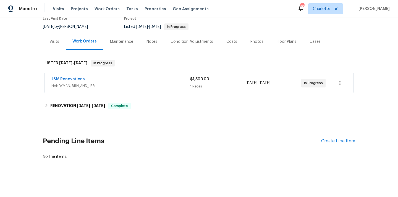
click at [329, 147] on div "Pending Line Items Create Line Item" at bounding box center [199, 142] width 312 height 26
click at [332, 143] on div "Create Line Item" at bounding box center [338, 141] width 34 height 5
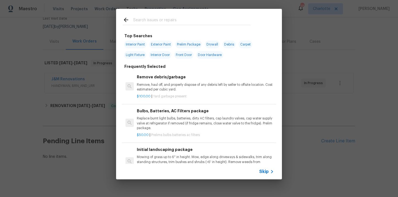
click at [218, 23] on input "text" at bounding box center [191, 21] width 117 height 8
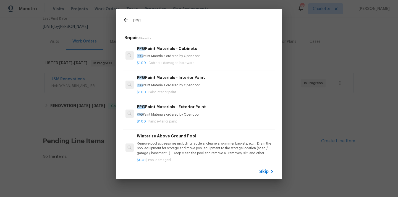
type input "ppg"
click at [181, 85] on p "PPG Paint Materials ordered by Opendoor" at bounding box center [205, 85] width 137 height 5
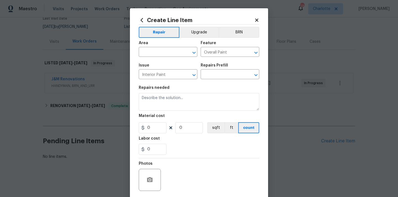
type textarea "PPG Paint Materials ordered by Opendoor"
type input "1"
type input "PPG Paint Materials - Interior Paint $1.00"
type input "1"
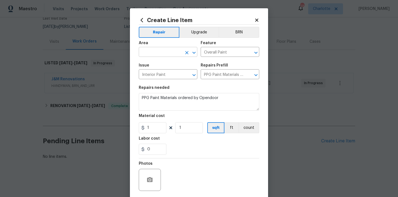
click at [154, 53] on input "text" at bounding box center [160, 52] width 43 height 9
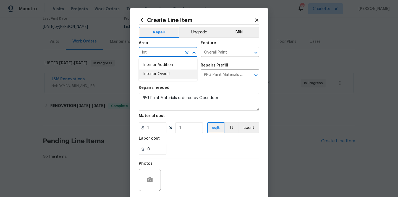
click at [152, 73] on li "Interior Overall" at bounding box center [168, 74] width 59 height 9
type input "Interior Overall"
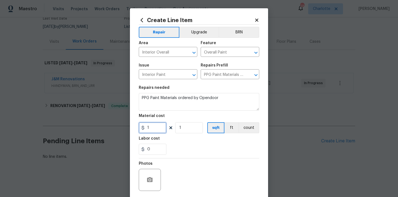
drag, startPoint x: 151, startPoint y: 128, endPoint x: 139, endPoint y: 128, distance: 12.4
click at [140, 128] on input "1" at bounding box center [153, 127] width 28 height 11
paste input "37.17"
type input "37.17"
click at [181, 143] on div "Labor cost" at bounding box center [199, 140] width 120 height 7
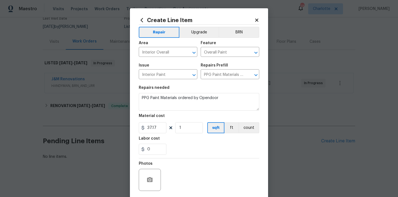
scroll to position [41, 0]
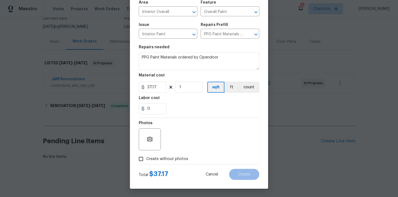
click at [167, 161] on span "Create without photos" at bounding box center [167, 159] width 42 height 6
click at [146, 161] on input "Create without photos" at bounding box center [141, 159] width 11 height 11
checkbox input "true"
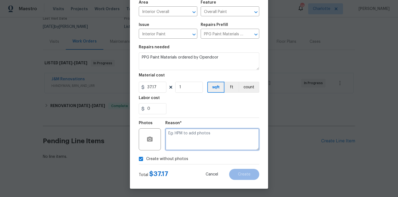
click at [190, 137] on textarea at bounding box center [212, 140] width 94 height 22
type textarea "N/A"
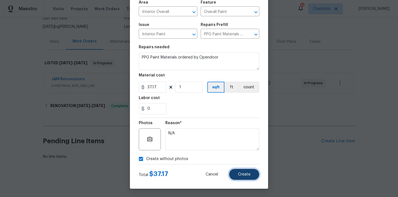
click at [247, 176] on span "Create" at bounding box center [244, 175] width 12 height 4
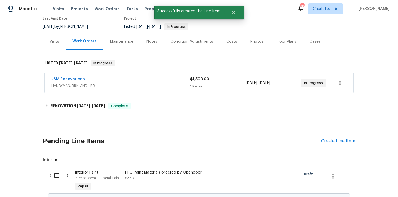
click at [57, 175] on input "checkbox" at bounding box center [59, 176] width 16 height 12
checkbox input "true"
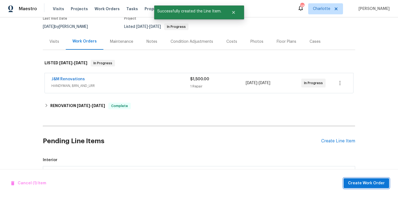
click at [347, 180] on button "Create Work Order" at bounding box center [366, 184] width 46 height 10
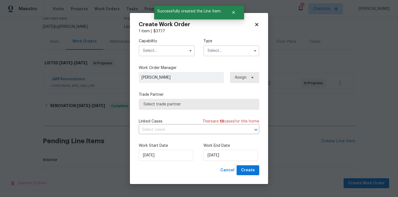
click at [170, 45] on div at bounding box center [167, 50] width 56 height 11
click at [169, 46] on input "text" at bounding box center [167, 50] width 56 height 11
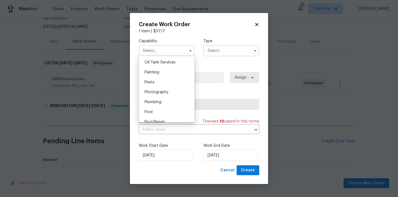
scroll to position [448, 0]
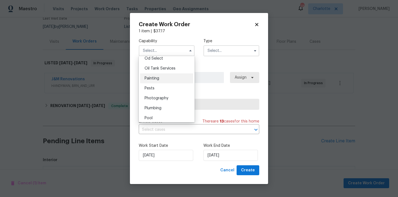
click at [162, 80] on div "Painting" at bounding box center [166, 79] width 53 height 10
type input "Painting"
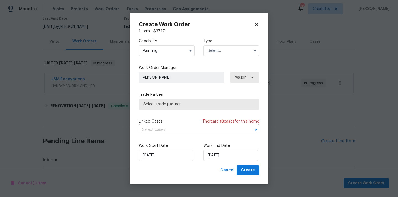
click at [243, 45] on input "text" at bounding box center [231, 50] width 56 height 11
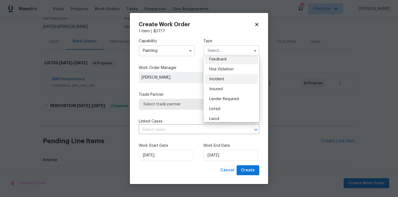
scroll to position [7, 0]
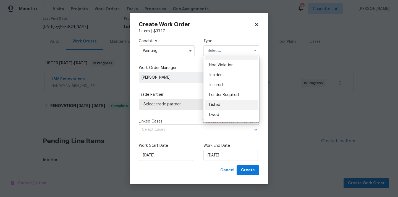
click at [217, 106] on span "Listed" at bounding box center [214, 105] width 11 height 4
type input "Listed"
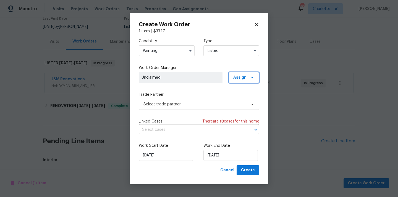
click at [245, 77] on span "Assign" at bounding box center [239, 78] width 13 height 6
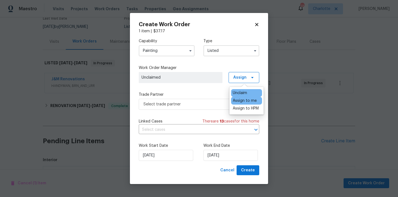
click at [239, 104] on div "Assign to me" at bounding box center [246, 101] width 31 height 8
click at [239, 101] on div "Assign to me" at bounding box center [245, 101] width 24 height 6
click at [209, 106] on span "Select trade partner" at bounding box center [194, 105] width 103 height 6
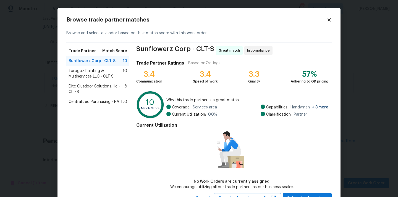
scroll to position [23, 0]
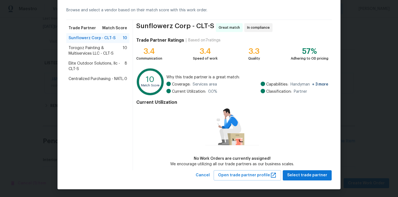
click at [120, 82] on div "Centralized Purchasing - NATL. 0" at bounding box center [97, 79] width 63 height 10
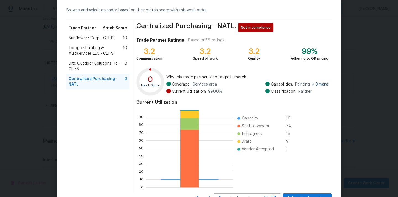
scroll to position [46, 0]
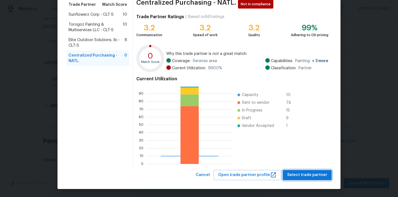
click at [321, 174] on span "Select trade partner" at bounding box center [307, 175] width 40 height 7
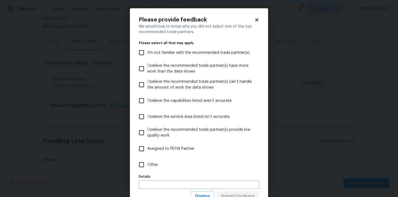
scroll to position [0, 0]
click at [230, 169] on label "Other" at bounding box center [195, 165] width 119 height 16
click at [147, 169] on input "Other" at bounding box center [142, 165] width 12 height 12
checkbox input "true"
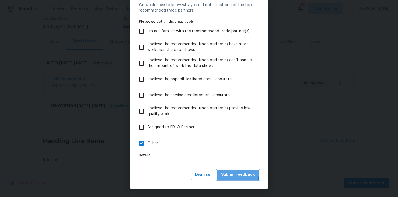
click at [230, 172] on span "Submit Feedback" at bounding box center [238, 175] width 34 height 7
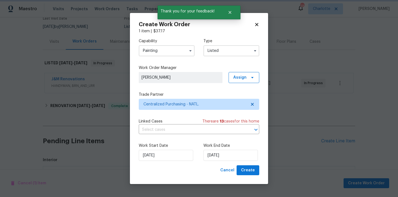
scroll to position [0, 0]
click at [253, 170] on span "Create" at bounding box center [248, 170] width 14 height 7
checkbox input "false"
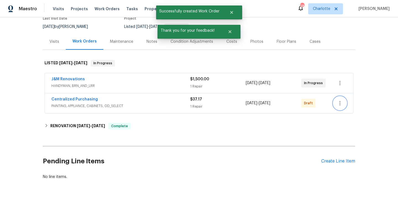
click at [339, 100] on icon "button" at bounding box center [340, 103] width 7 height 7
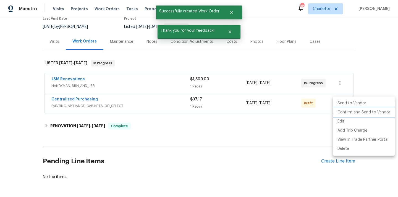
click at [346, 110] on li "Confirm and Send to Vendor" at bounding box center [364, 112] width 62 height 9
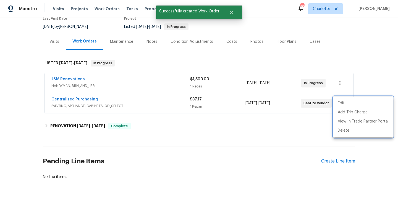
click at [113, 103] on div at bounding box center [199, 98] width 398 height 197
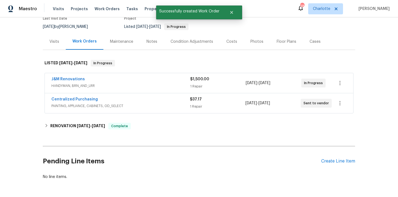
click at [83, 102] on span "Centralized Purchasing" at bounding box center [74, 100] width 46 height 6
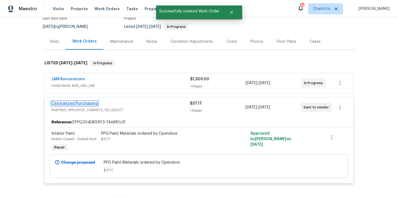
click at [82, 104] on link "Centralized Purchasing" at bounding box center [74, 104] width 46 height 4
